Goal: Check status: Check status

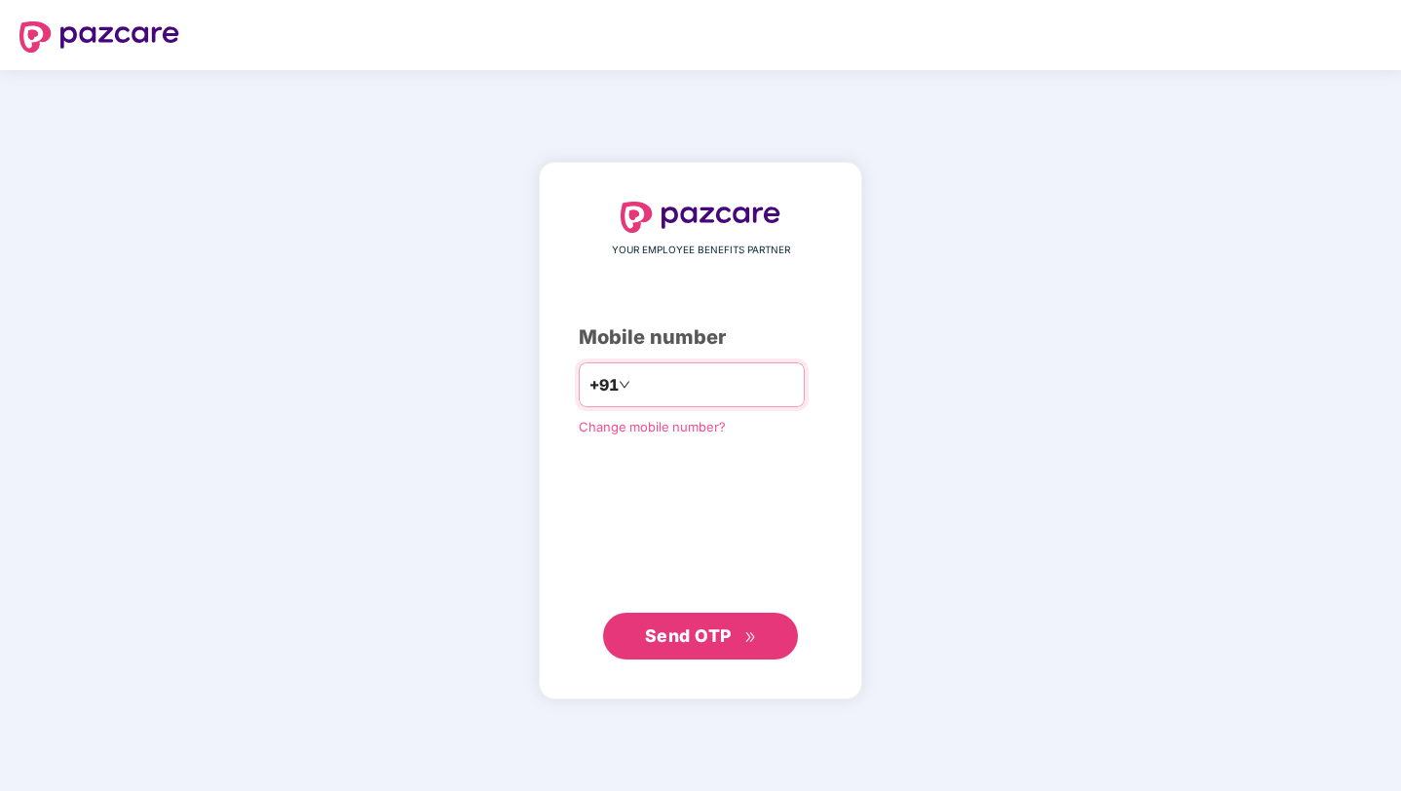
click at [679, 392] on input "number" at bounding box center [714, 384] width 160 height 31
type input "**********"
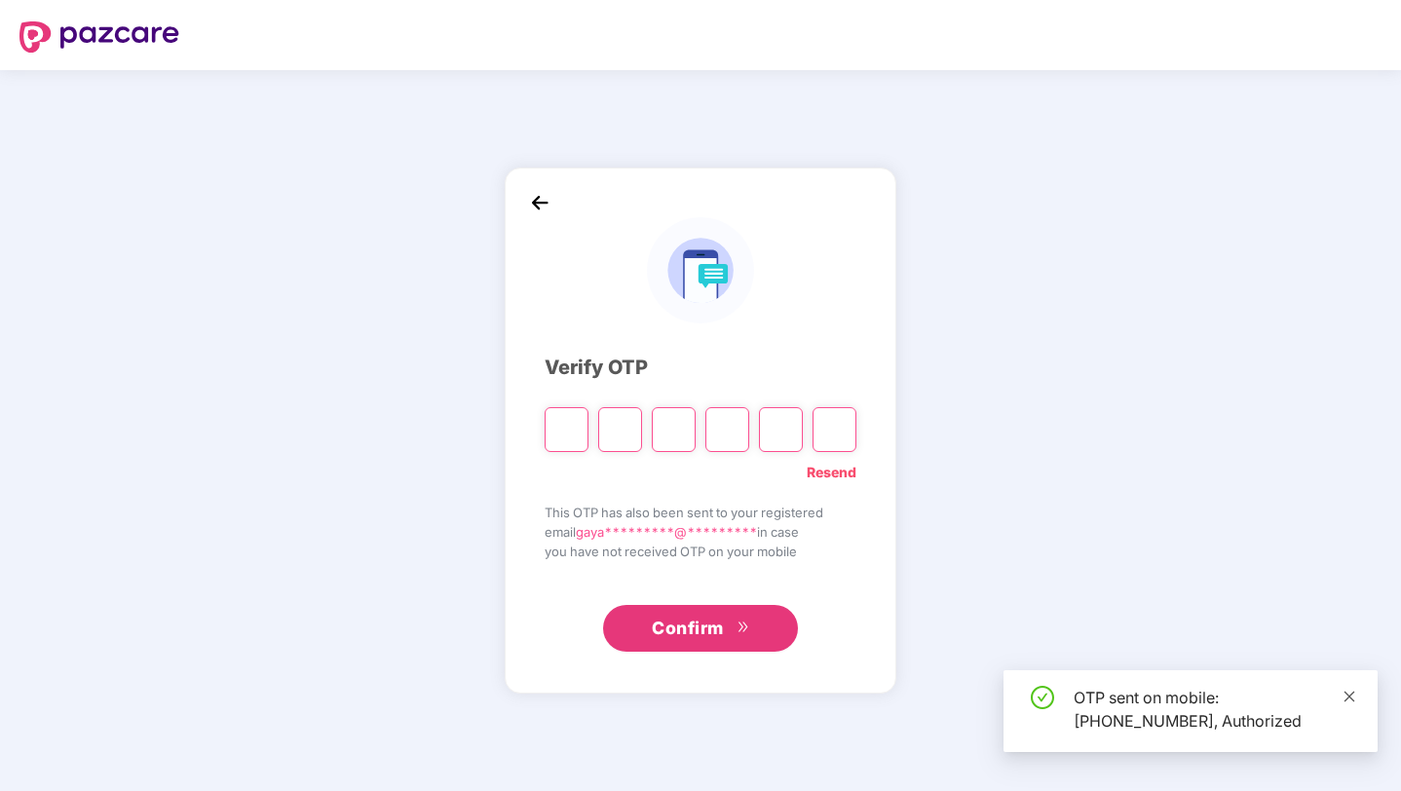
click at [1342, 697] on icon "close" at bounding box center [1349, 697] width 14 height 14
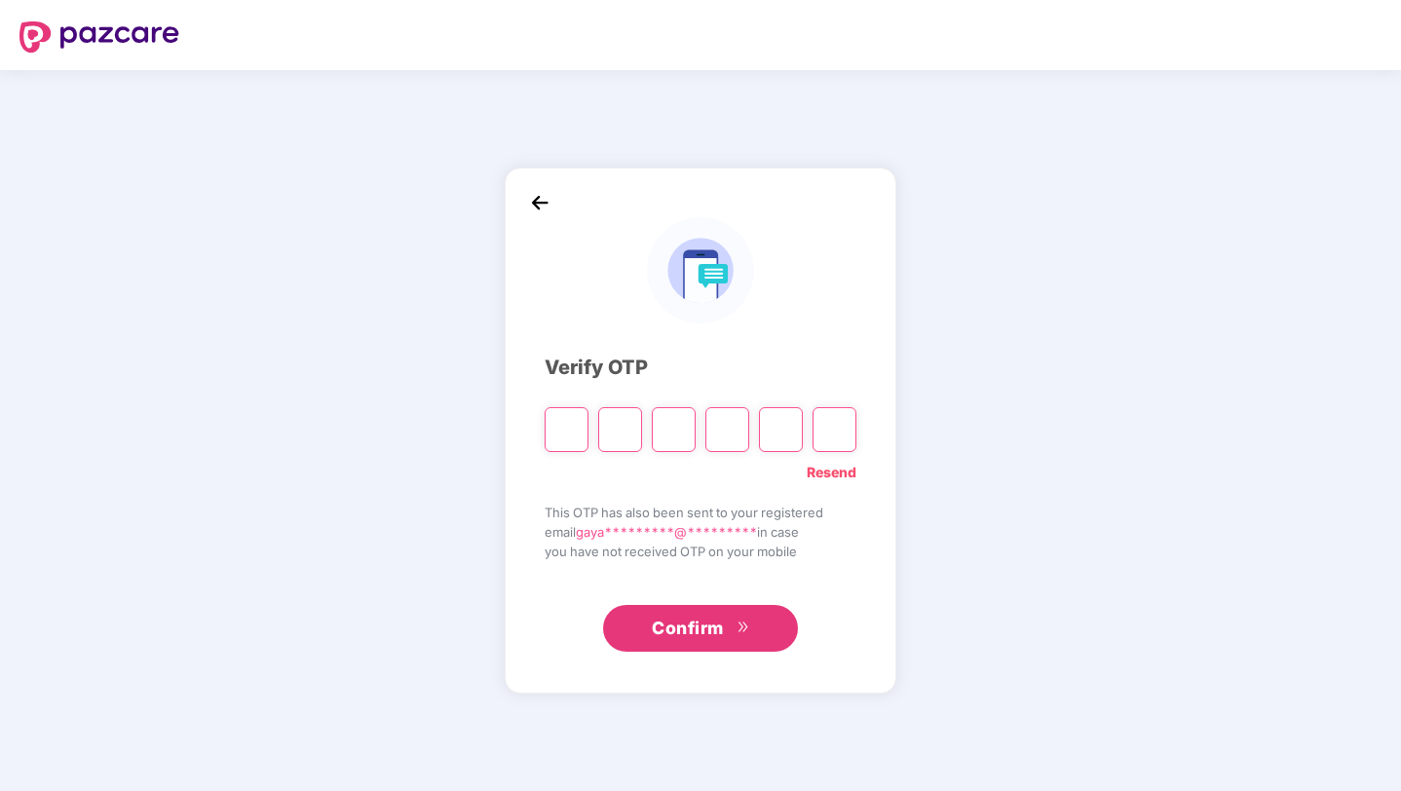
click at [561, 428] on input "Please enter verification code. Digit 1" at bounding box center [566, 429] width 44 height 45
type input "*"
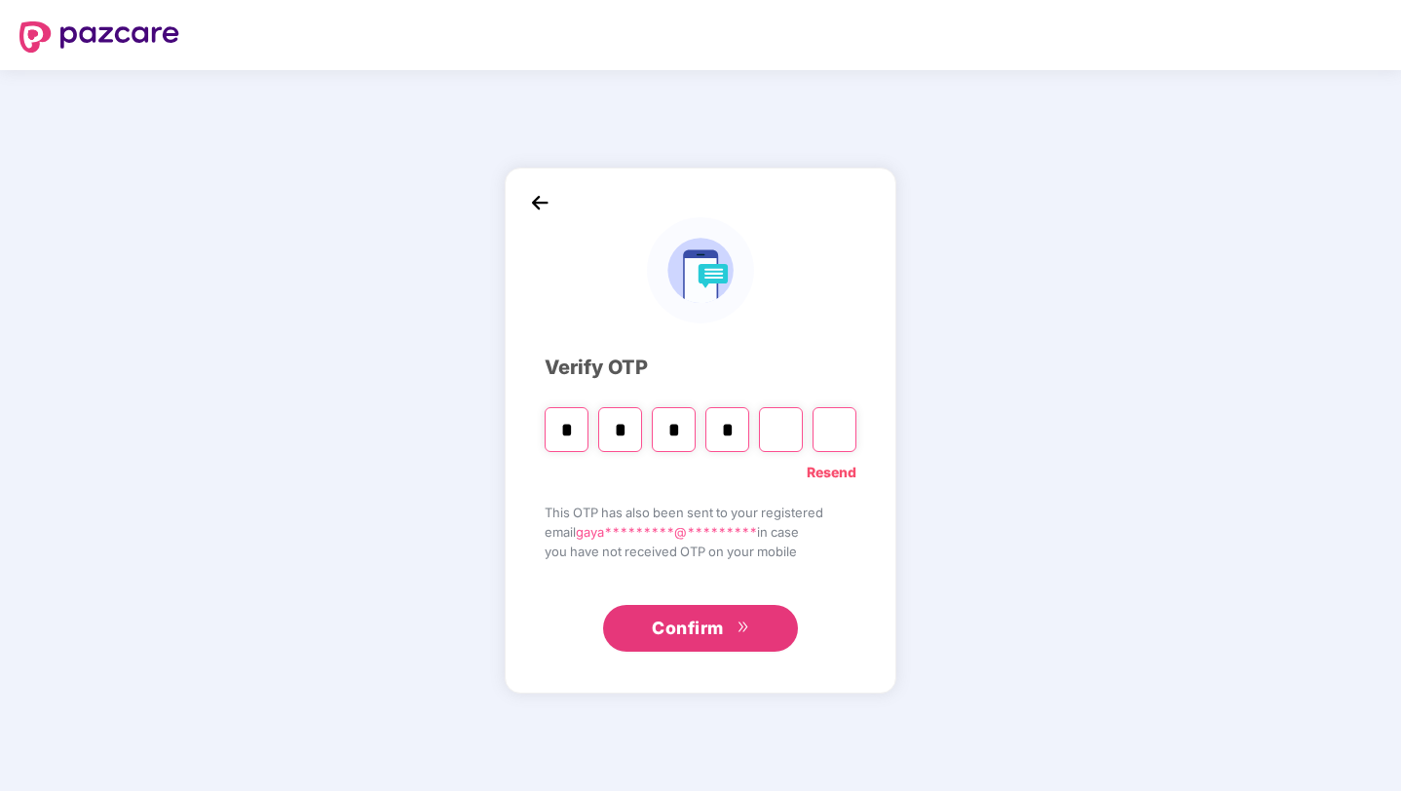
type input "*"
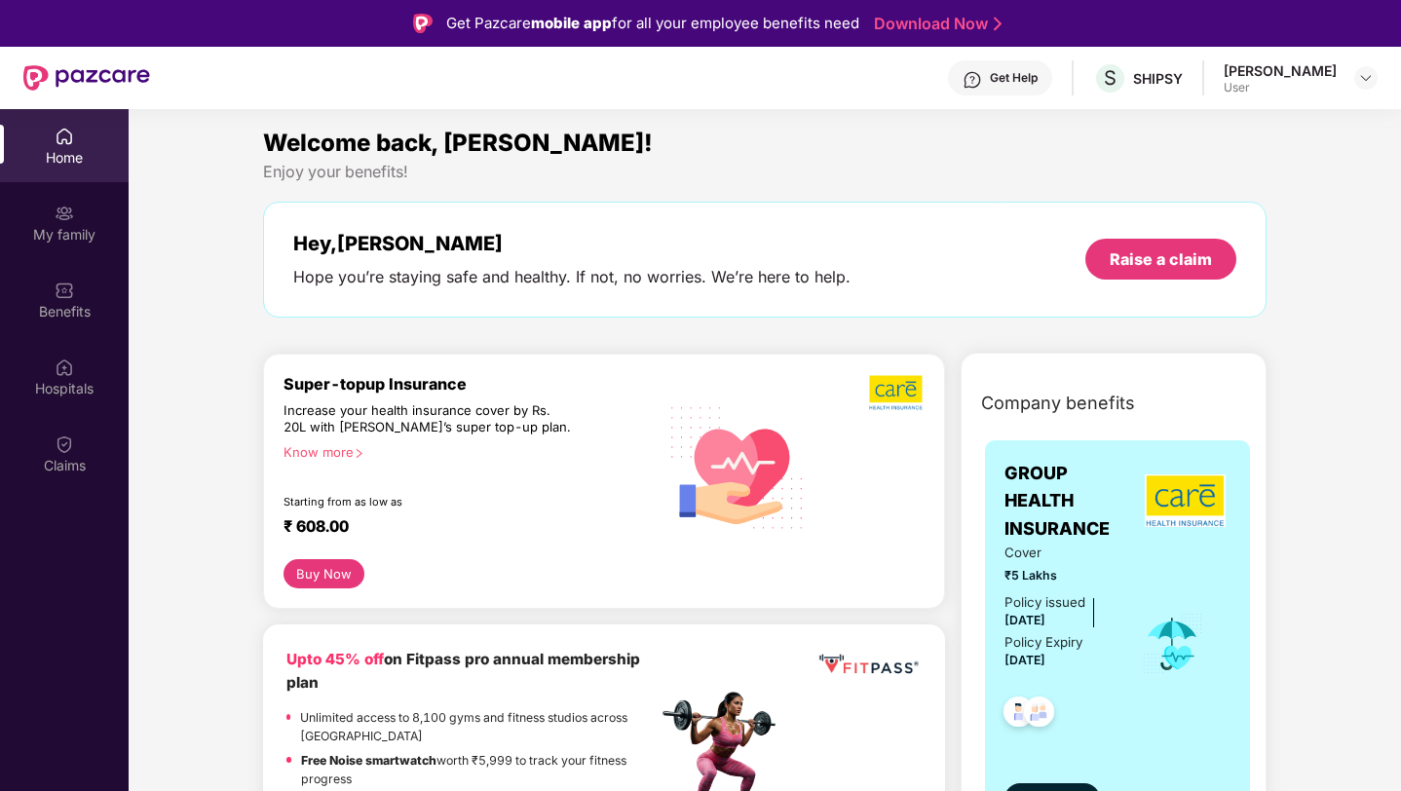
click at [1306, 77] on div "[PERSON_NAME]" at bounding box center [1279, 70] width 113 height 19
click at [1360, 79] on img at bounding box center [1366, 78] width 16 height 16
click at [1204, 186] on div "[PERSON_NAME]" at bounding box center [1258, 178] width 113 height 19
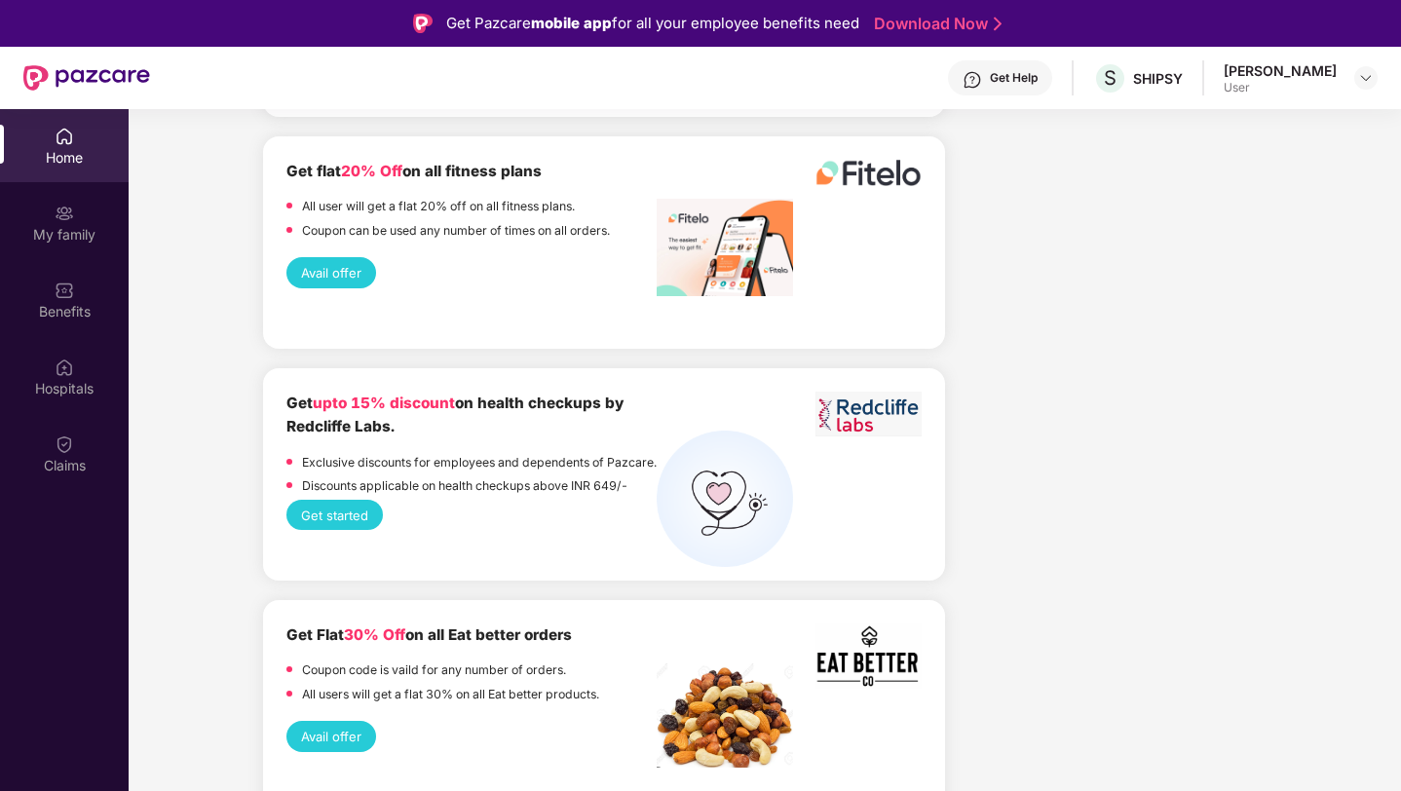
scroll to position [3721, 0]
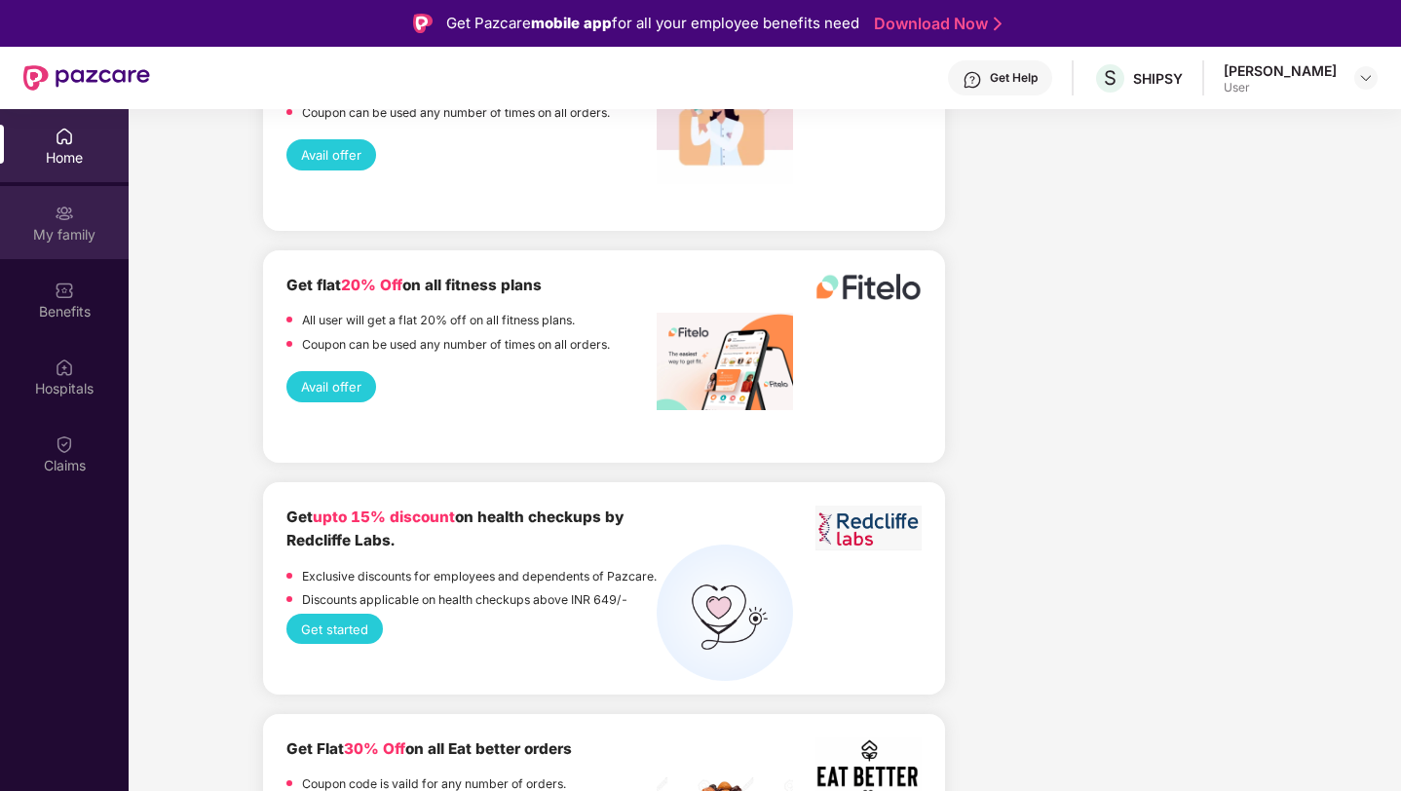
click at [84, 233] on div "My family" at bounding box center [64, 234] width 129 height 19
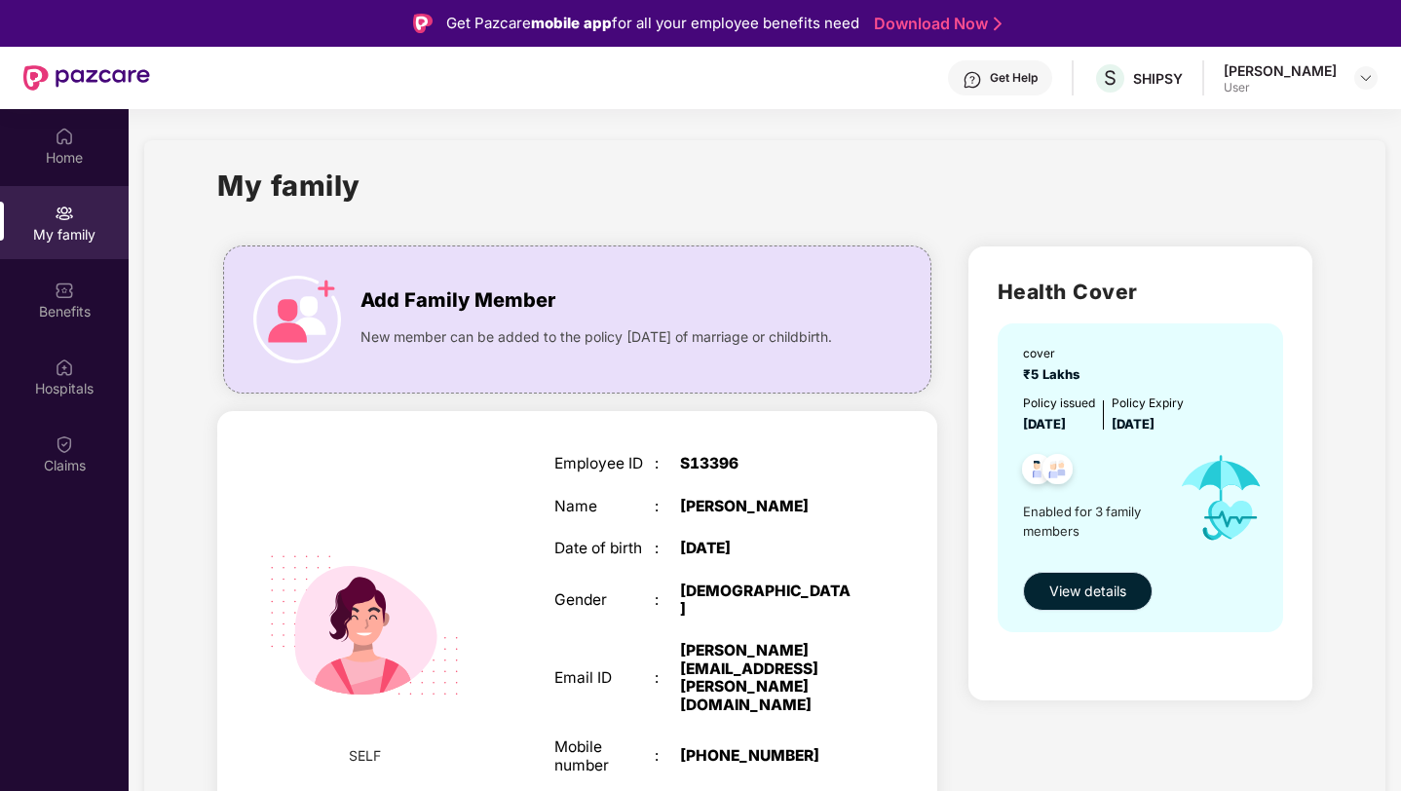
click at [1073, 599] on span "View details" at bounding box center [1087, 591] width 77 height 21
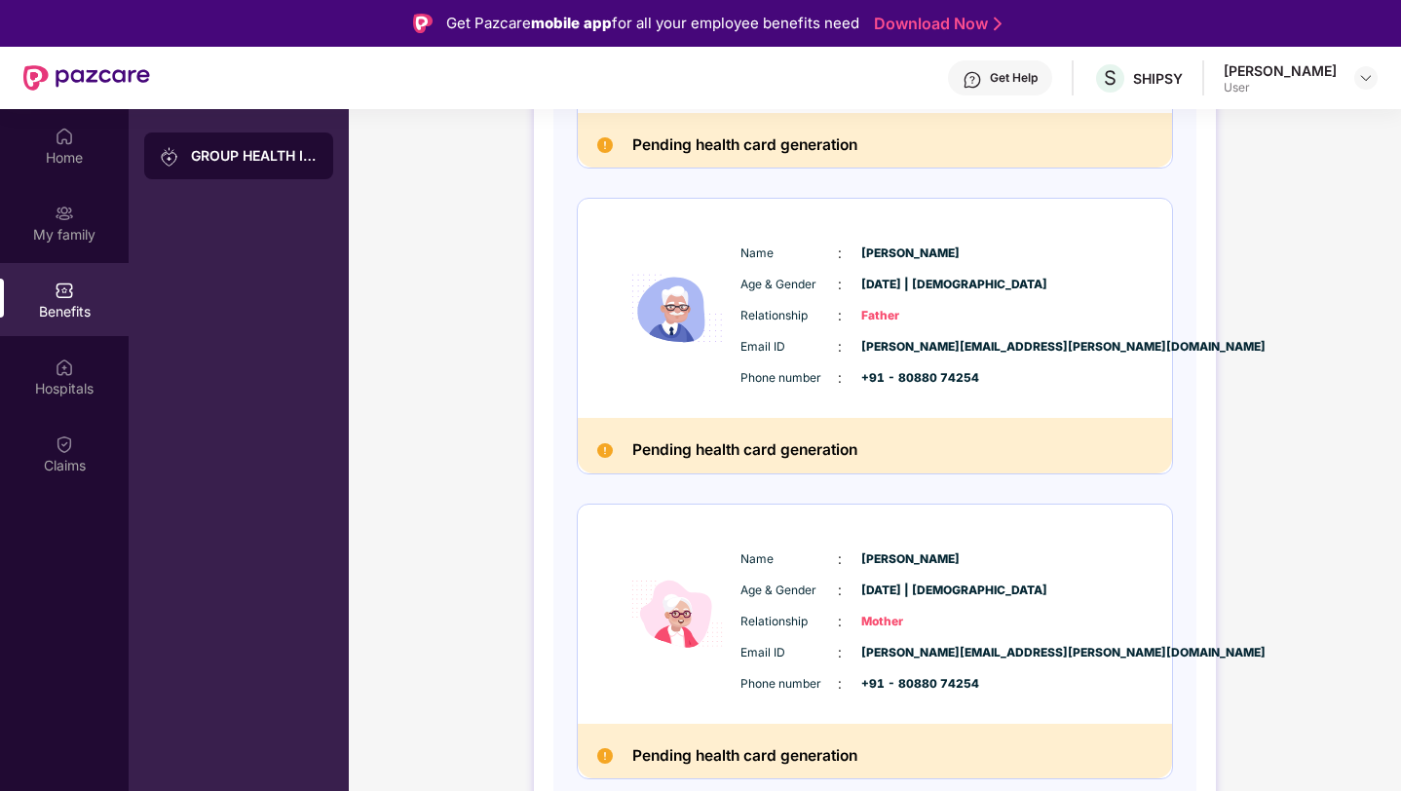
scroll to position [109, 0]
